Goal: Task Accomplishment & Management: Manage account settings

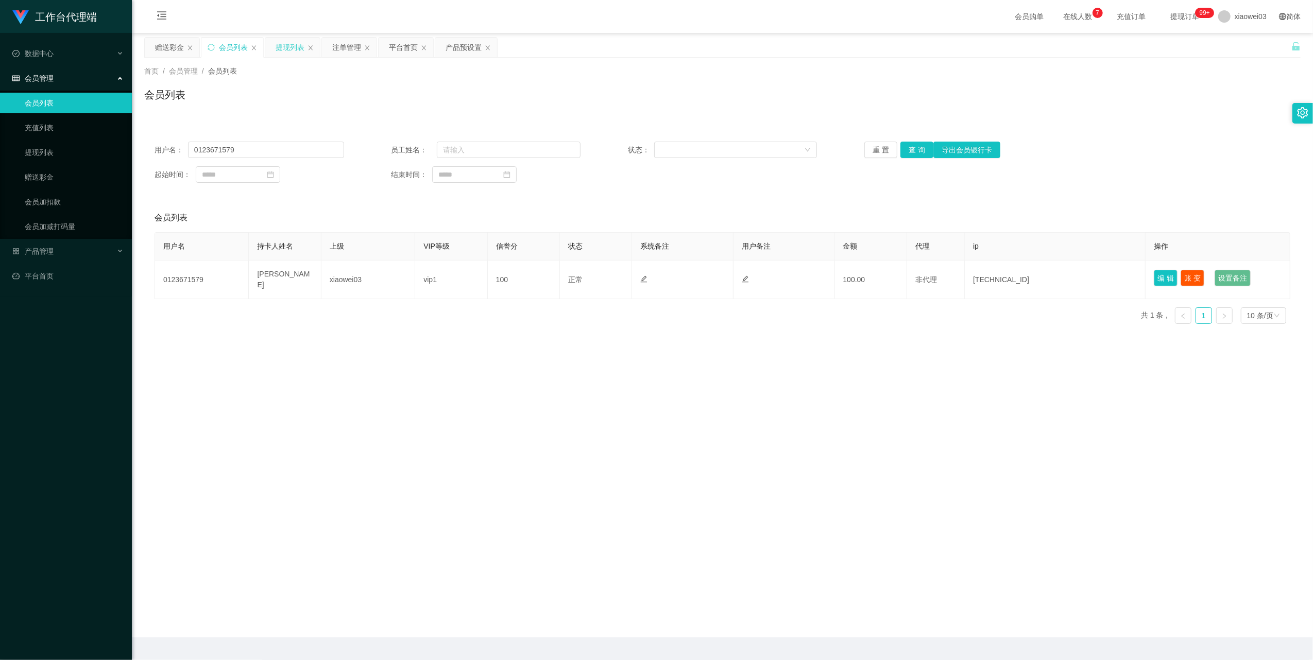
click at [297, 50] on div "提现列表" at bounding box center [290, 48] width 29 height 20
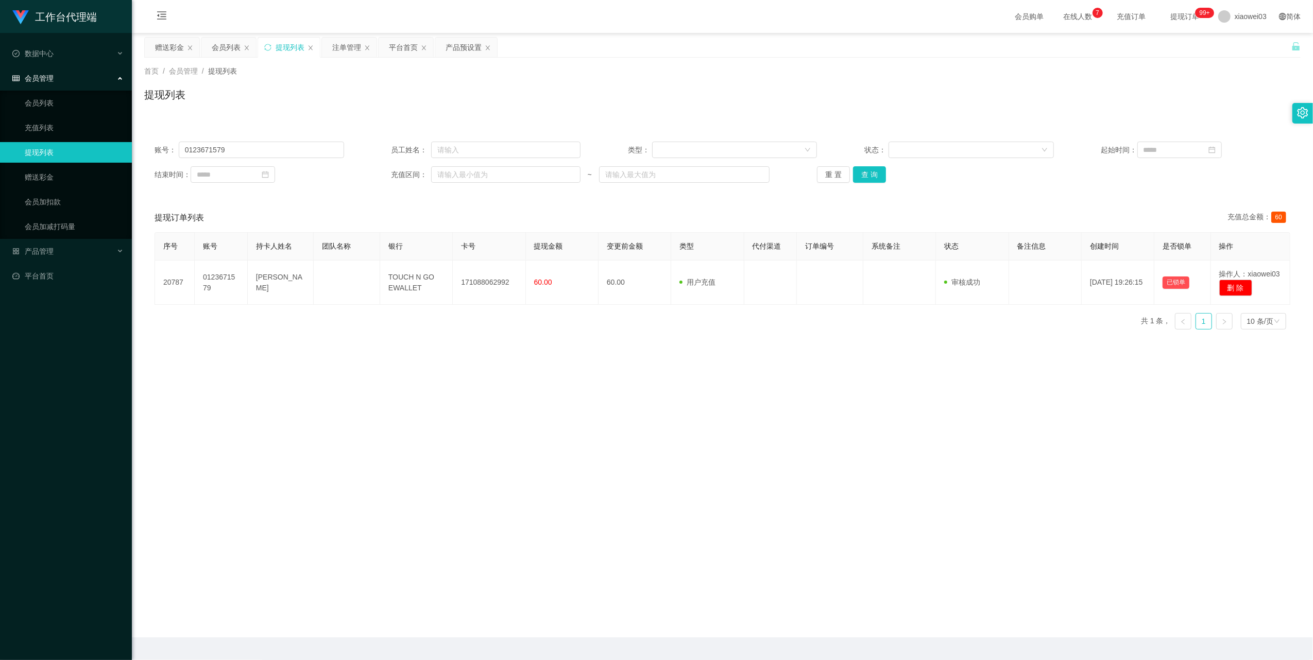
click at [289, 50] on div "提现列表" at bounding box center [290, 48] width 29 height 20
click at [290, 46] on div "提现列表" at bounding box center [290, 48] width 29 height 20
click at [227, 46] on div "会员列表" at bounding box center [226, 48] width 29 height 20
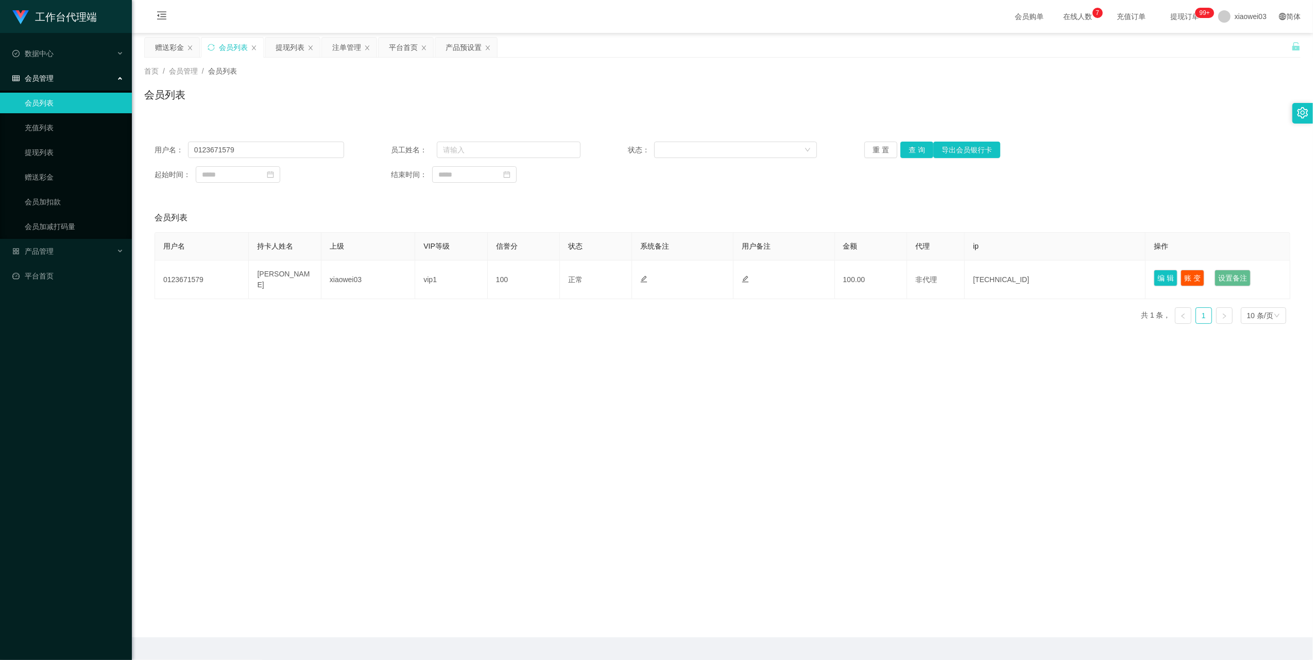
click at [227, 46] on div "会员列表" at bounding box center [233, 48] width 29 height 20
click at [864, 157] on button "重 置" at bounding box center [880, 150] width 33 height 16
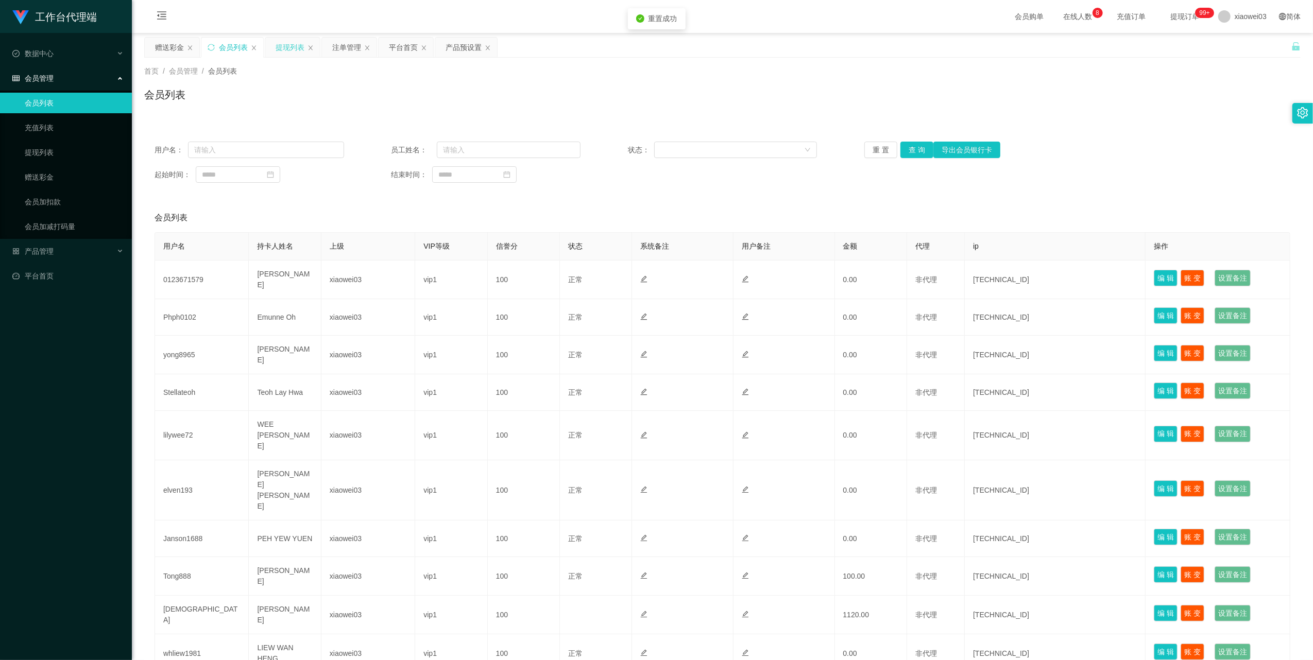
click at [296, 52] on div "提现列表" at bounding box center [290, 48] width 29 height 20
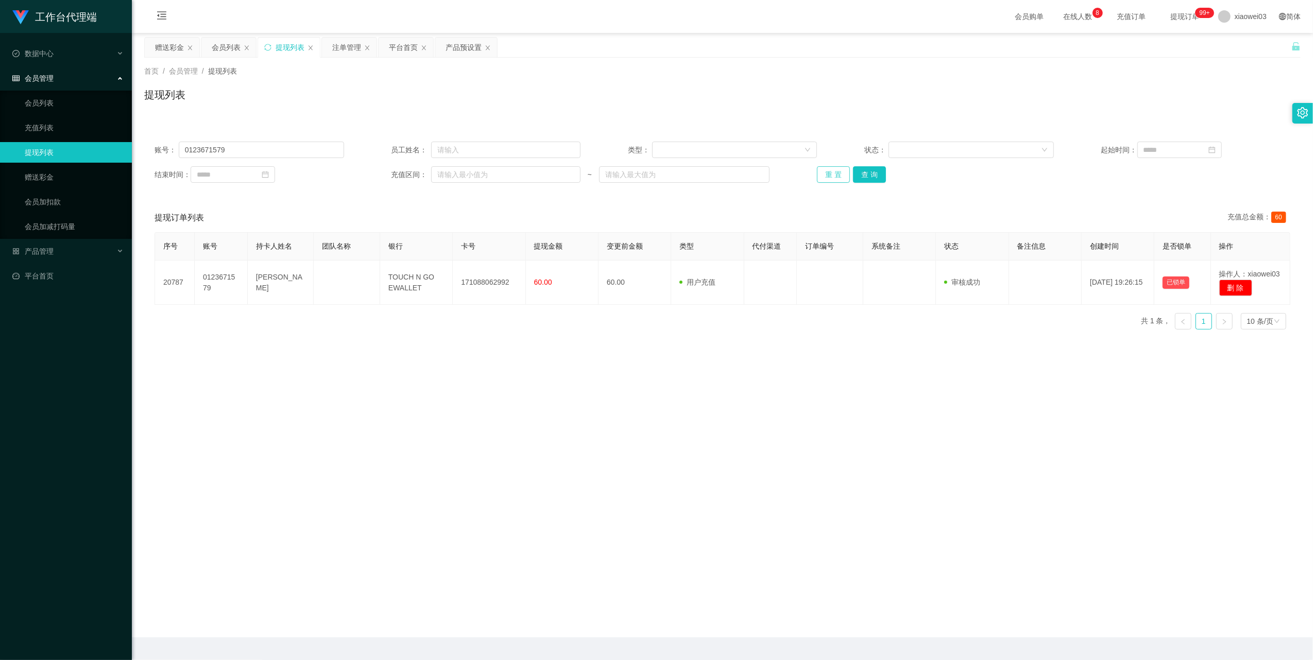
click at [840, 176] on button "重 置" at bounding box center [833, 174] width 33 height 16
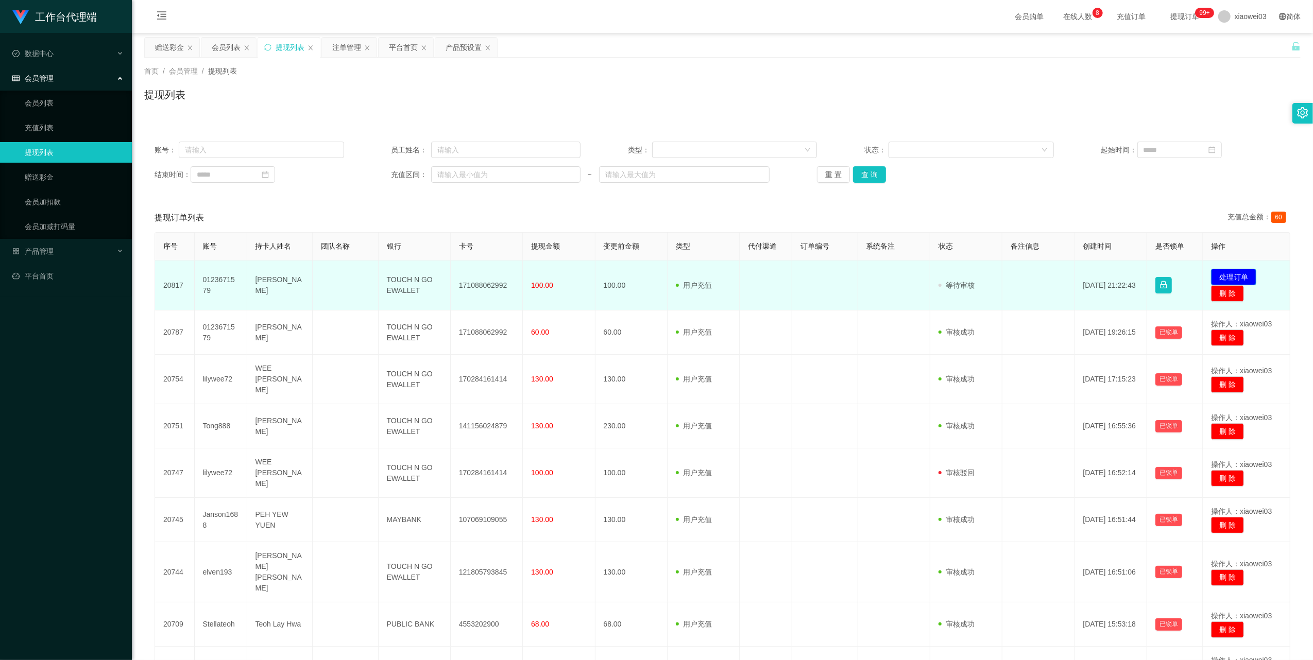
click at [1233, 273] on button "处理订单" at bounding box center [1233, 277] width 45 height 16
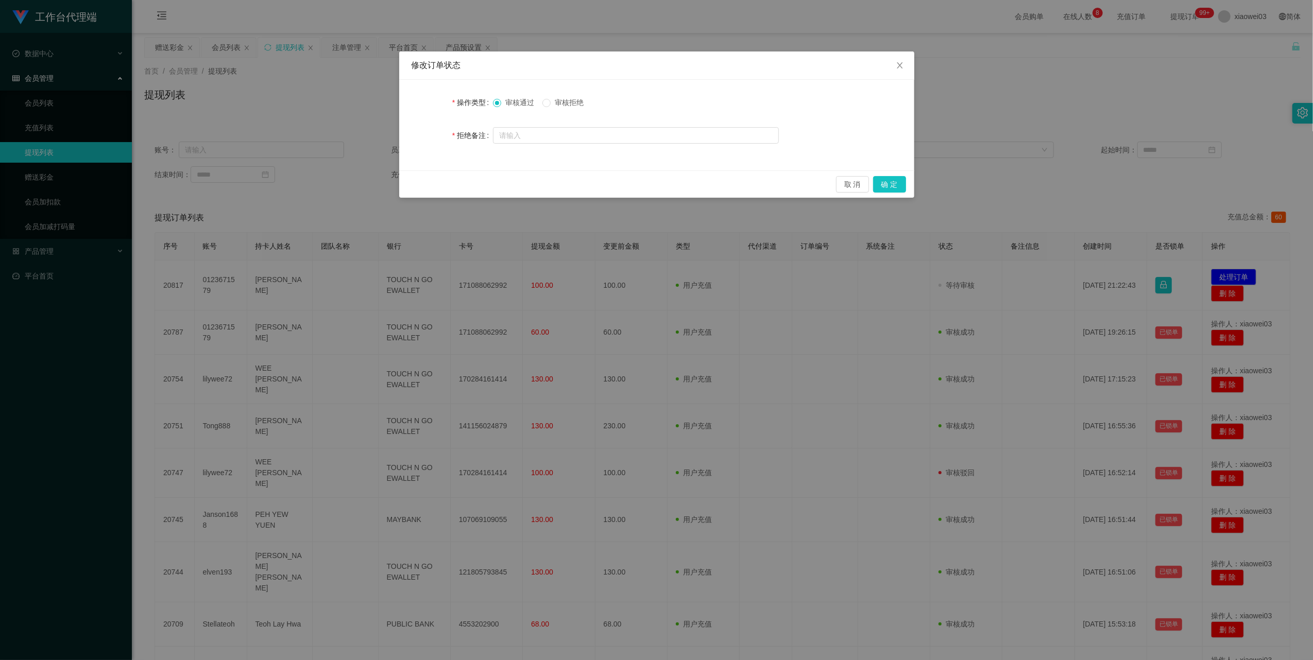
click at [567, 101] on span "审核拒绝" at bounding box center [569, 102] width 37 height 8
click at [886, 185] on button "确 定" at bounding box center [889, 184] width 33 height 16
